Goal: Find specific page/section: Find specific page/section

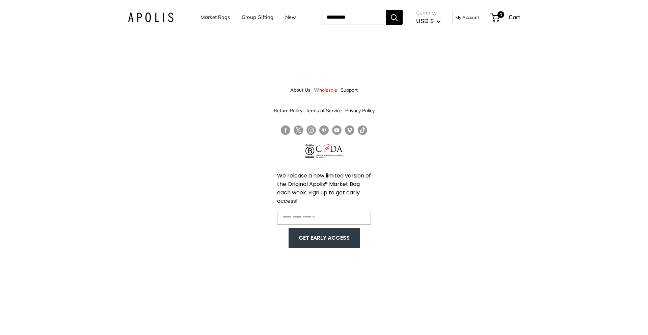
click at [203, 16] on link "Market Bags" at bounding box center [215, 16] width 29 height 9
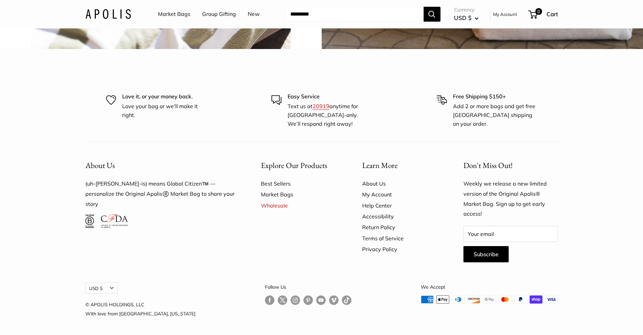
scroll to position [2070, 0]
click at [288, 195] on link "Market Bags" at bounding box center [300, 194] width 78 height 11
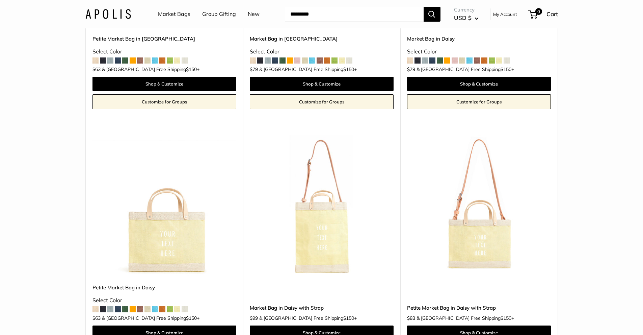
scroll to position [1506, 0]
